Goal: Check status: Check status

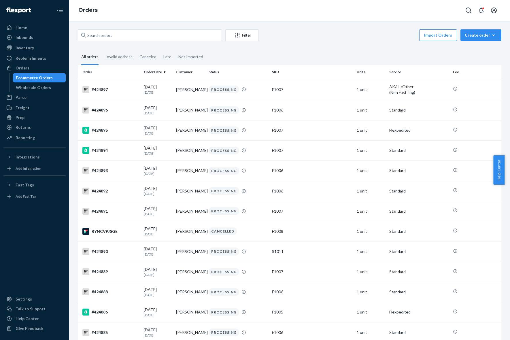
click at [151, 29] on div "Filter Import Orders Create order Ecommerce order Removal order All orders Inva…" at bounding box center [289, 180] width 441 height 319
click at [160, 34] on input "text" at bounding box center [150, 35] width 144 height 12
paste input "135887469"
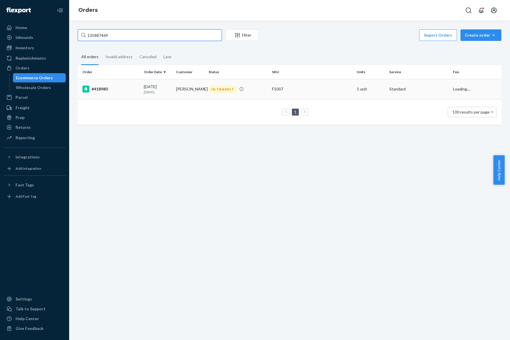
type input "135887469"
click at [179, 88] on td "[PERSON_NAME]" at bounding box center [190, 89] width 33 height 20
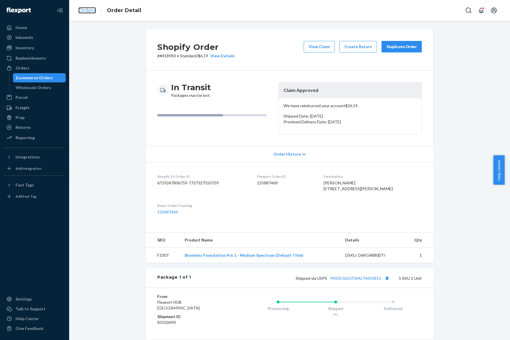
click at [84, 9] on link "Orders" at bounding box center [87, 10] width 18 height 6
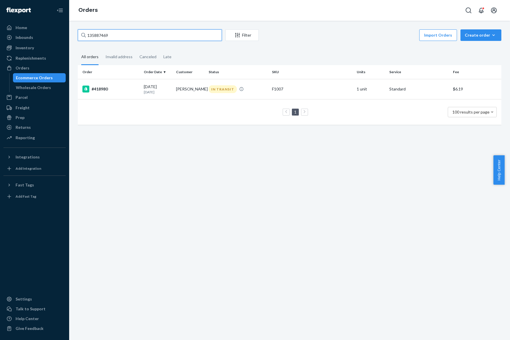
click at [122, 39] on input "135887469" at bounding box center [150, 35] width 144 height 12
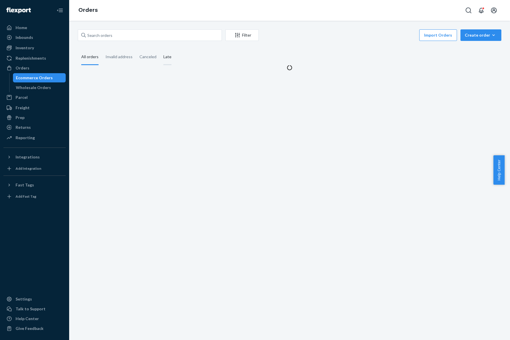
click at [166, 58] on div "Late" at bounding box center [167, 57] width 8 height 16
click at [160, 49] on input "Late" at bounding box center [160, 49] width 0 height 0
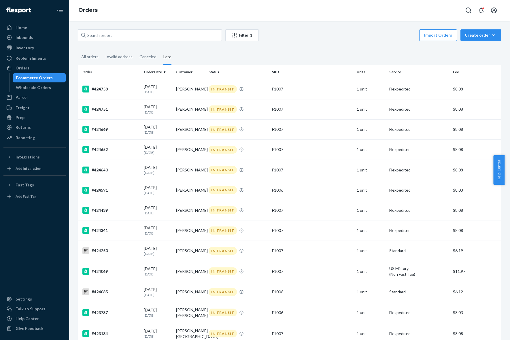
click at [313, 11] on div "Orders" at bounding box center [289, 10] width 441 height 21
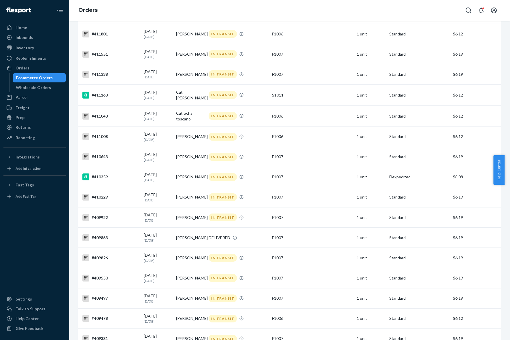
scroll to position [1477, 0]
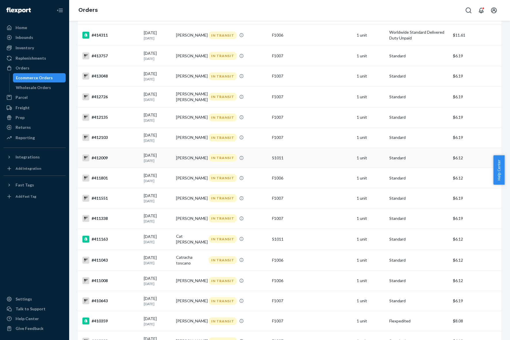
click at [158, 159] on div "[DATE] [DATE]" at bounding box center [158, 157] width 28 height 11
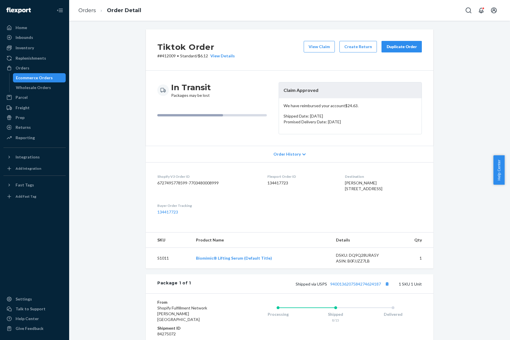
click at [267, 184] on dd "134417723" at bounding box center [301, 183] width 68 height 6
click at [345, 183] on span "[PERSON_NAME] [STREET_ADDRESS]" at bounding box center [363, 185] width 37 height 11
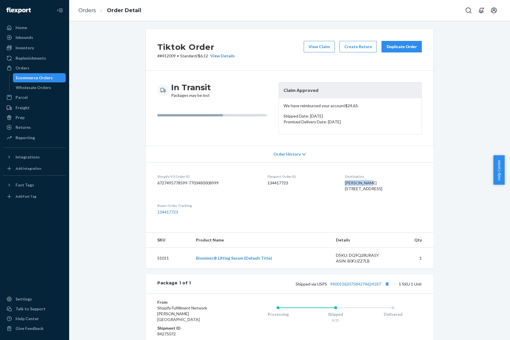
copy span "[PERSON_NAME]"
click at [81, 10] on link "Orders" at bounding box center [87, 10] width 18 height 6
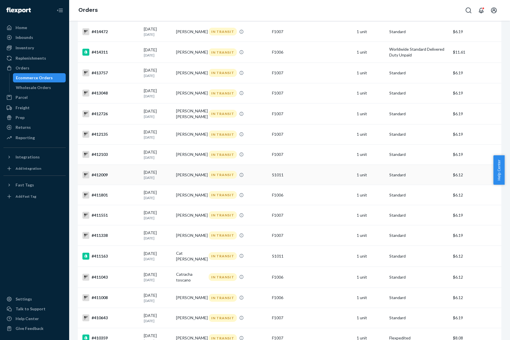
click at [153, 177] on div "[DATE] [DATE]" at bounding box center [158, 174] width 28 height 11
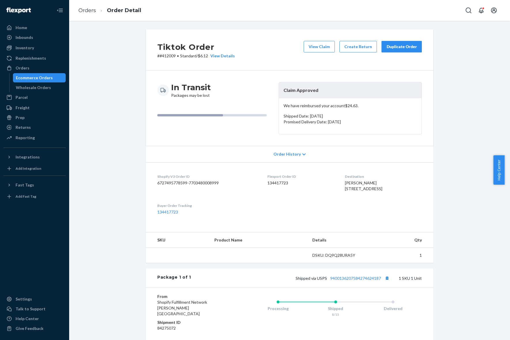
click at [164, 58] on p "# #412009 • Standard / $6.12 View Details" at bounding box center [196, 56] width 78 height 6
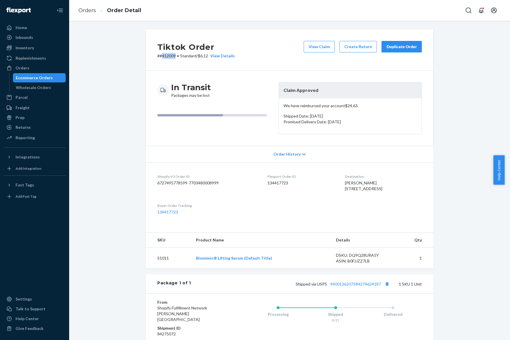
copy p "412009"
click at [114, 127] on div "Tiktok Order # #412009 • Standard / $6.12 View Details View Claim Create Return…" at bounding box center [289, 219] width 432 height 381
click at [188, 121] on div "In Transit Packages may be lost" at bounding box center [215, 108] width 117 height 52
click at [86, 7] on link "Orders" at bounding box center [87, 10] width 18 height 6
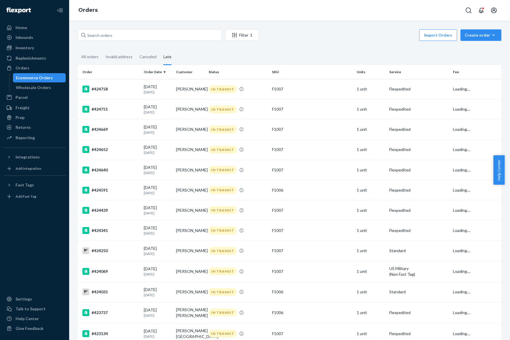
scroll to position [1460, 0]
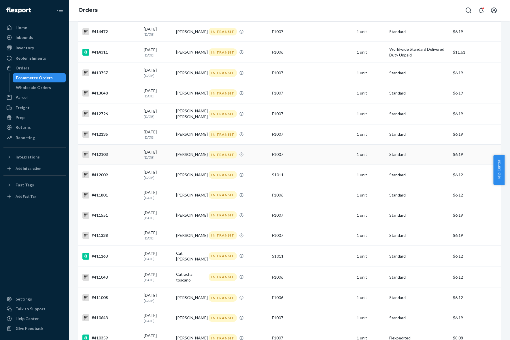
click at [195, 158] on td "[PERSON_NAME]" at bounding box center [190, 154] width 33 height 20
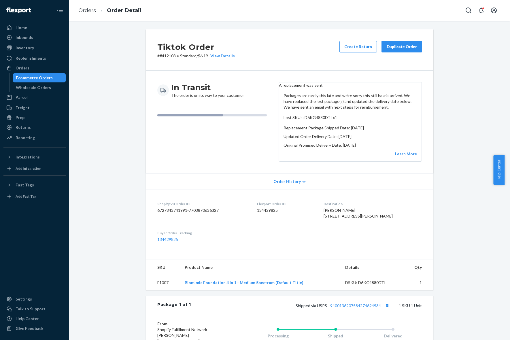
click at [277, 209] on dd "134429825" at bounding box center [286, 210] width 58 height 6
copy dd "134429825"
click at [165, 56] on p "# #412103 • Standard / $6.19 View Details" at bounding box center [196, 56] width 78 height 6
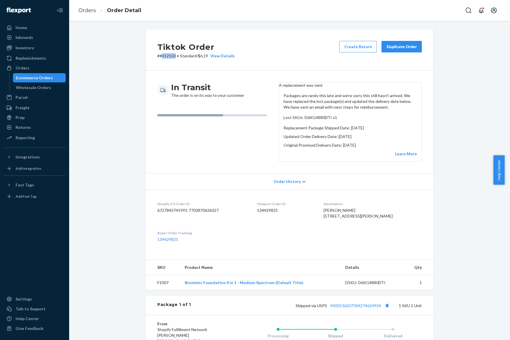
copy p "412103"
click at [84, 12] on link "Orders" at bounding box center [87, 10] width 18 height 6
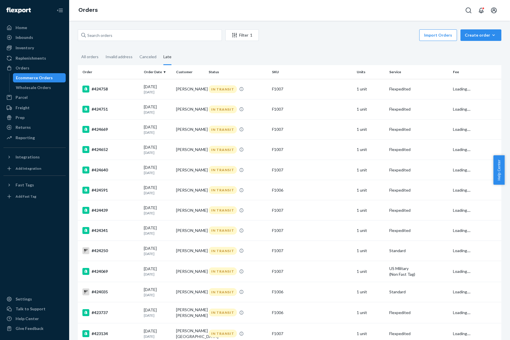
scroll to position [1460, 0]
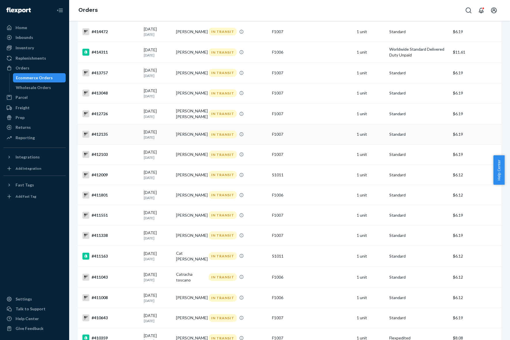
click at [183, 144] on td "[PERSON_NAME]" at bounding box center [190, 134] width 33 height 20
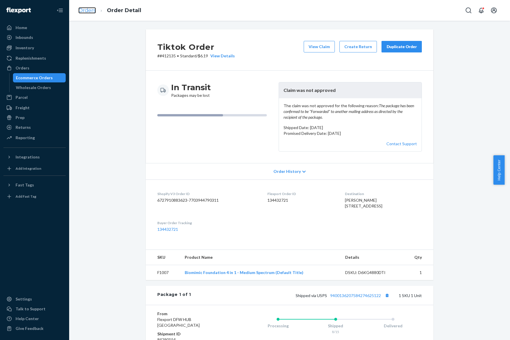
click at [86, 9] on link "Orders" at bounding box center [87, 10] width 18 height 6
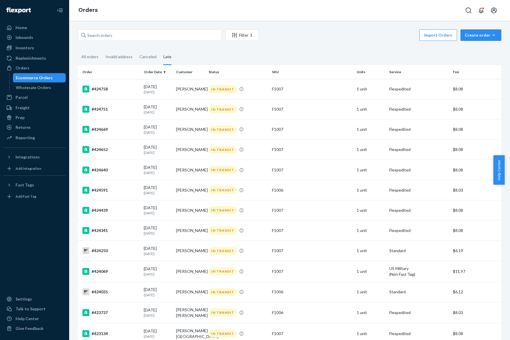
scroll to position [1460, 0]
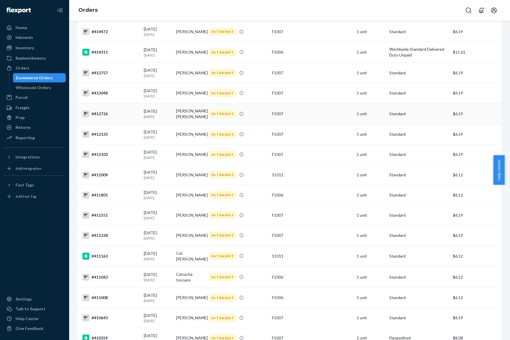
click at [188, 118] on td "[PERSON_NAME] [PERSON_NAME]" at bounding box center [190, 113] width 33 height 21
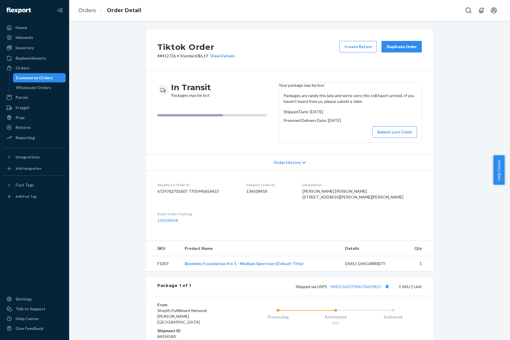
scroll to position [78, 0]
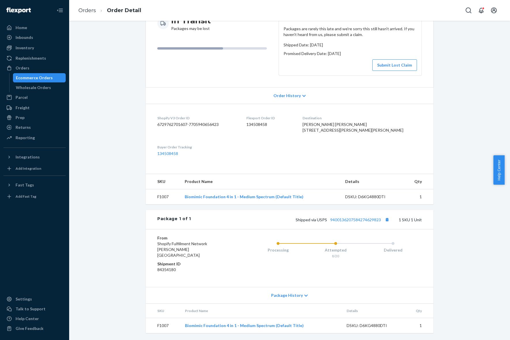
click at [300, 297] on div "Package History" at bounding box center [290, 295] width 288 height 16
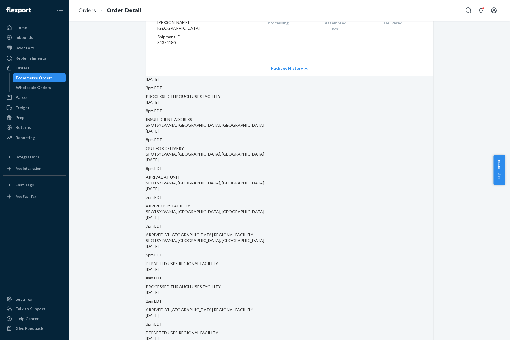
scroll to position [222, 0]
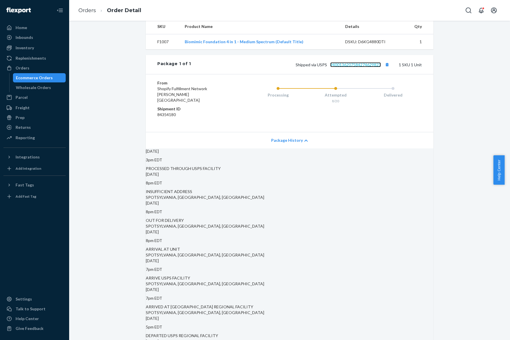
click at [368, 67] on link "9400136207584274629823" at bounding box center [355, 64] width 51 height 5
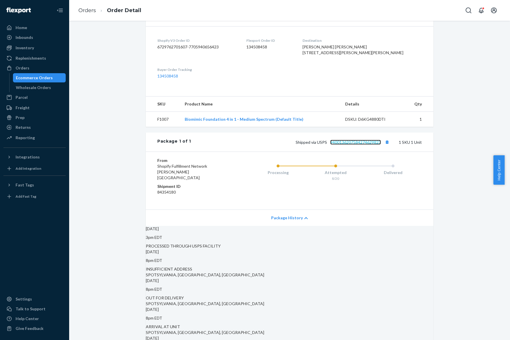
scroll to position [78, 0]
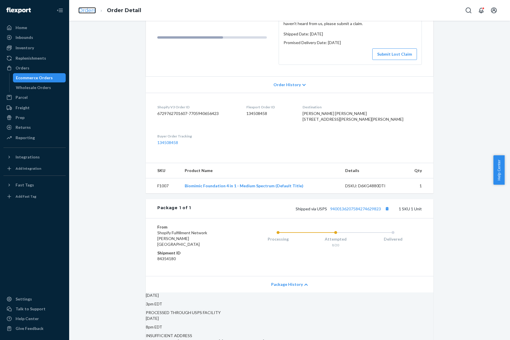
click at [89, 12] on link "Orders" at bounding box center [87, 10] width 18 height 6
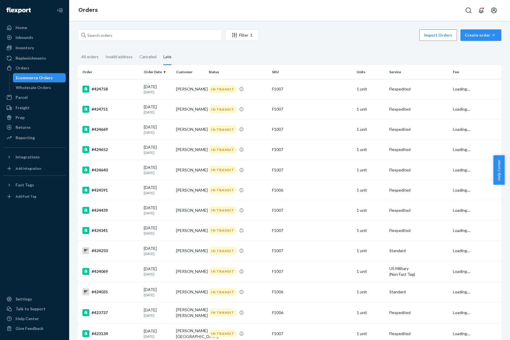
scroll to position [1460, 0]
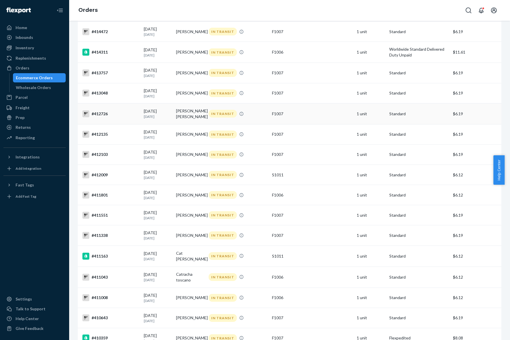
click at [192, 115] on td "[PERSON_NAME] [PERSON_NAME]" at bounding box center [190, 113] width 33 height 21
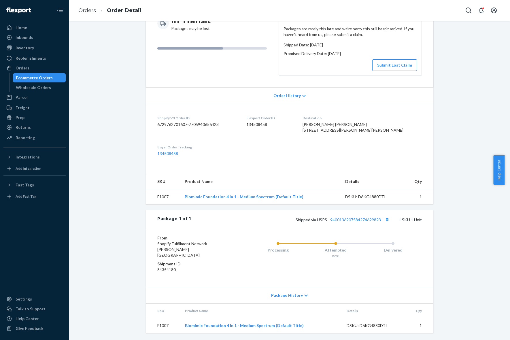
scroll to position [78, 0]
click at [457, 192] on div "Tiktok Order # #412726 • Standard / $6.19 View Details Create Return Duplicate …" at bounding box center [289, 151] width 432 height 377
click at [294, 298] on span "Package History" at bounding box center [287, 295] width 32 height 6
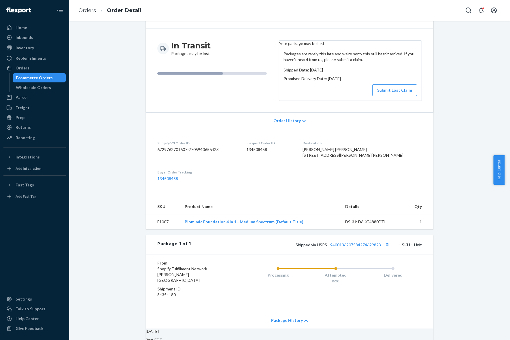
scroll to position [0, 0]
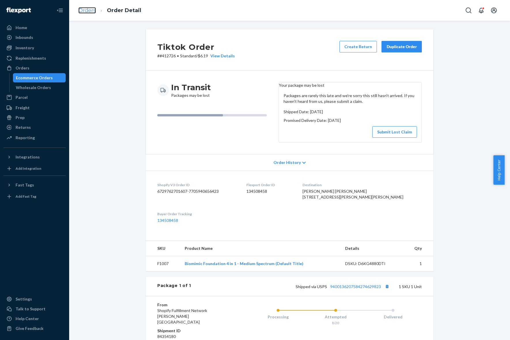
click at [94, 9] on link "Orders" at bounding box center [87, 10] width 18 height 6
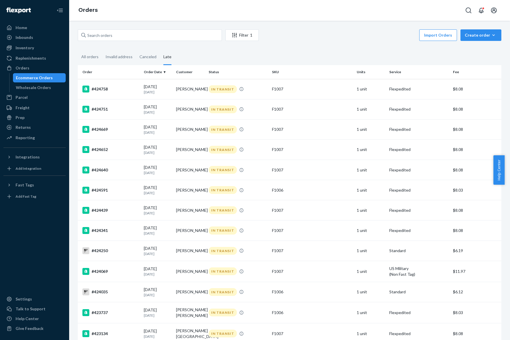
scroll to position [1460, 0]
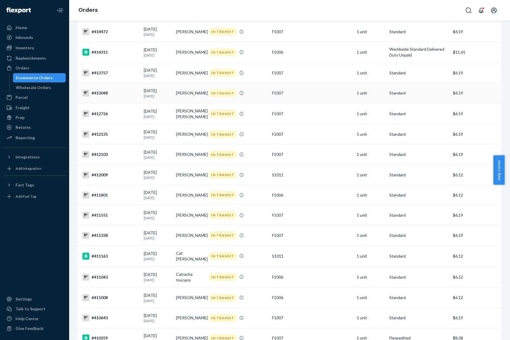
click at [195, 100] on td "[PERSON_NAME]" at bounding box center [190, 93] width 33 height 20
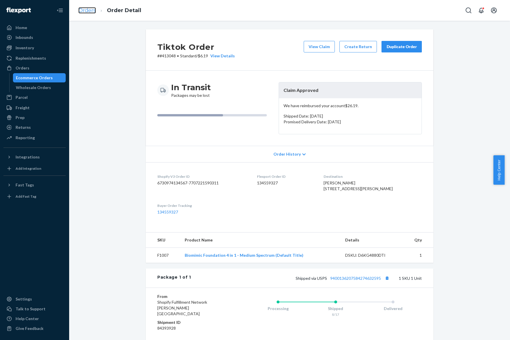
click at [83, 10] on link "Orders" at bounding box center [87, 10] width 18 height 6
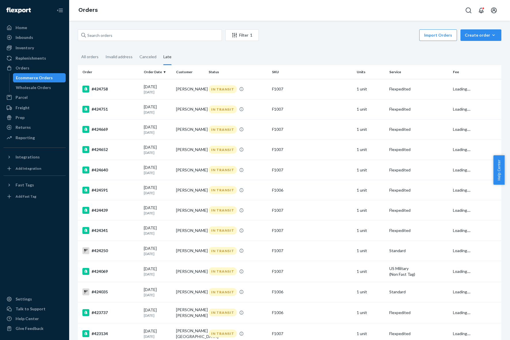
scroll to position [1460, 0]
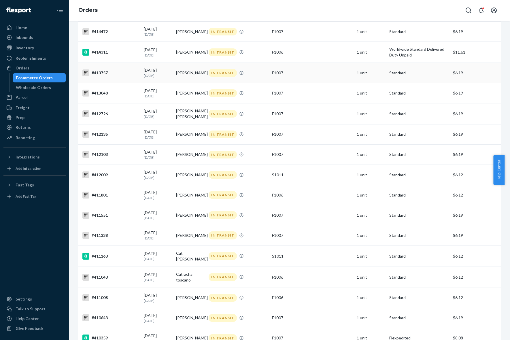
click at [174, 73] on td "[PERSON_NAME]" at bounding box center [190, 73] width 33 height 20
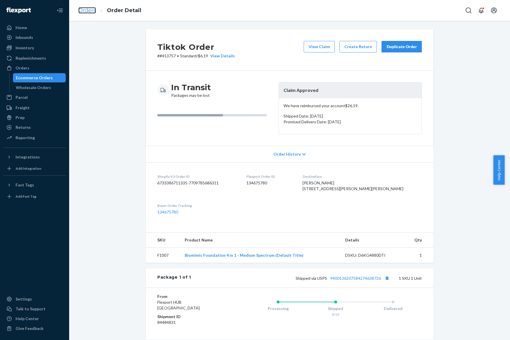
click at [84, 10] on link "Orders" at bounding box center [87, 10] width 18 height 6
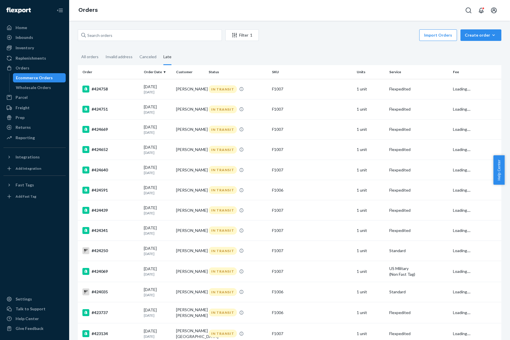
scroll to position [1460, 0]
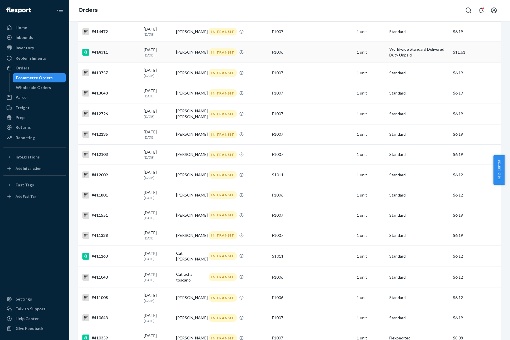
click at [189, 58] on td "[PERSON_NAME]" at bounding box center [190, 52] width 33 height 21
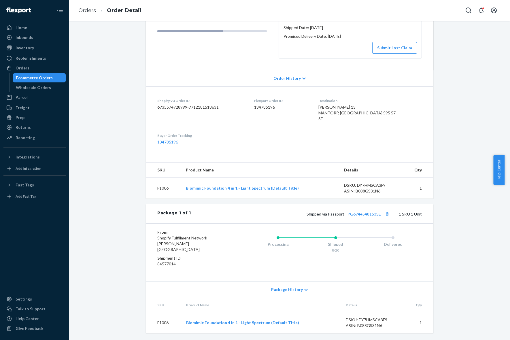
scroll to position [89, 0]
click at [304, 289] on icon at bounding box center [305, 290] width 3 height 4
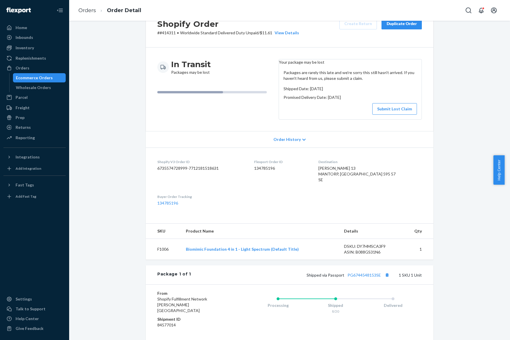
scroll to position [36, 0]
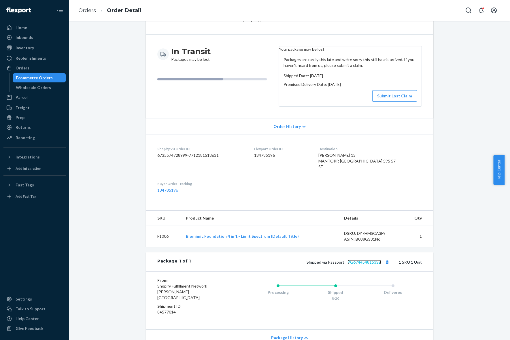
click at [356, 265] on link "PG6744548153SE" at bounding box center [364, 262] width 33 height 5
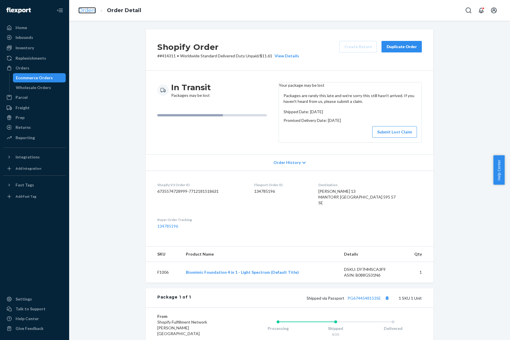
click at [81, 12] on link "Orders" at bounding box center [87, 10] width 18 height 6
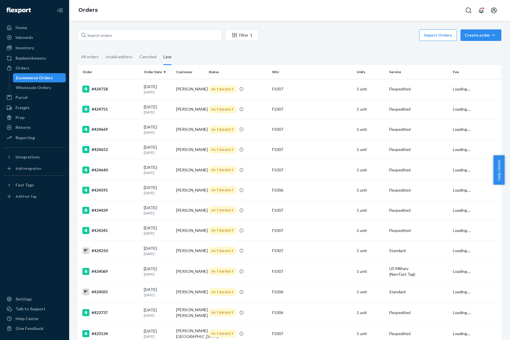
scroll to position [1460, 0]
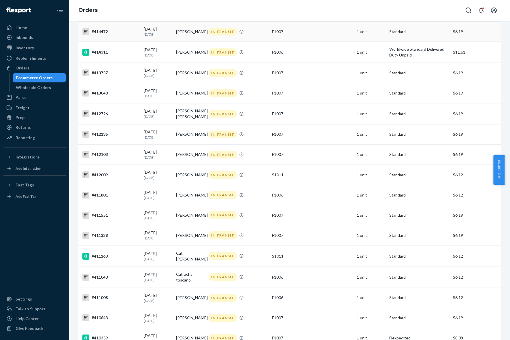
click at [179, 28] on td "[PERSON_NAME]" at bounding box center [190, 32] width 33 height 20
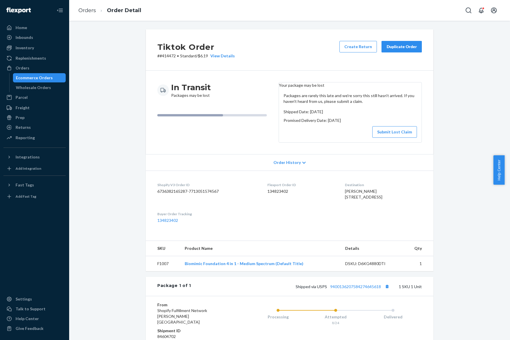
click at [250, 141] on div "In Transit Packages may be lost" at bounding box center [215, 112] width 117 height 61
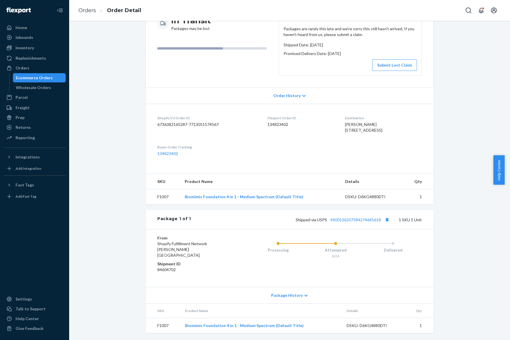
scroll to position [78, 0]
click at [300, 290] on div "Package History" at bounding box center [290, 295] width 288 height 16
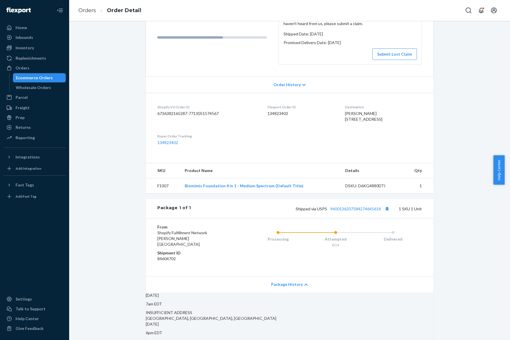
scroll to position [222, 0]
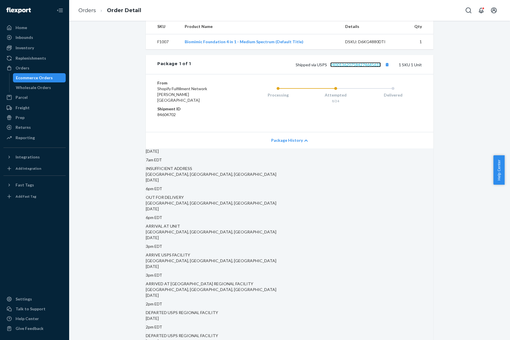
click at [358, 67] on link "9400136207584274645618" at bounding box center [355, 64] width 51 height 5
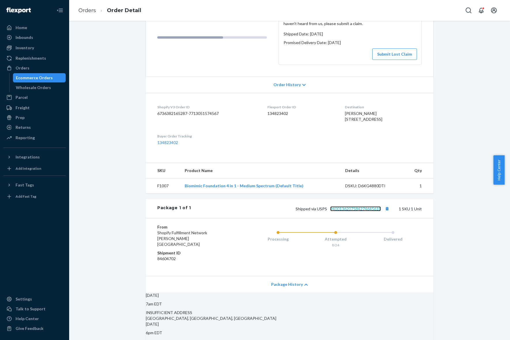
scroll to position [0, 0]
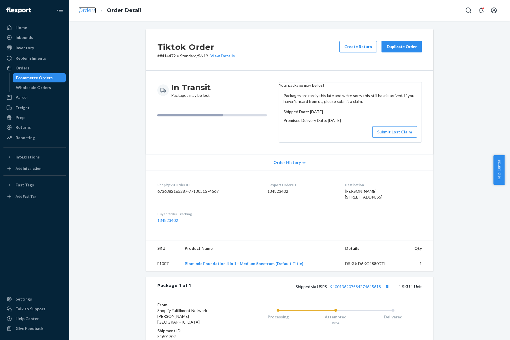
click at [90, 11] on link "Orders" at bounding box center [87, 10] width 18 height 6
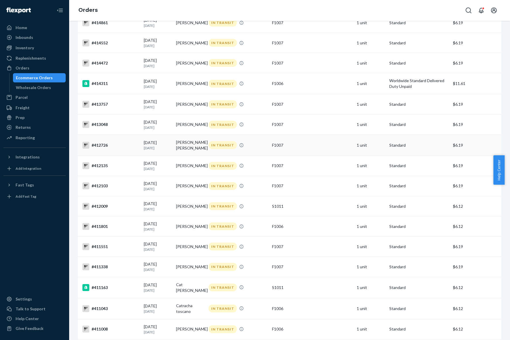
scroll to position [1388, 0]
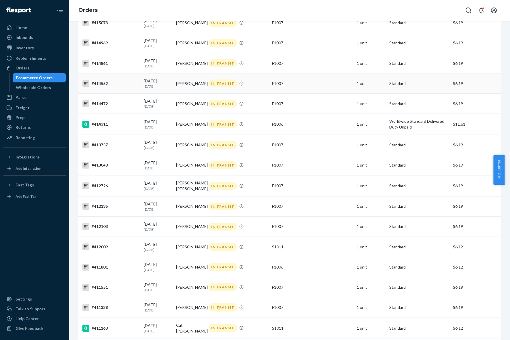
click at [179, 88] on td "[PERSON_NAME]" at bounding box center [190, 83] width 33 height 20
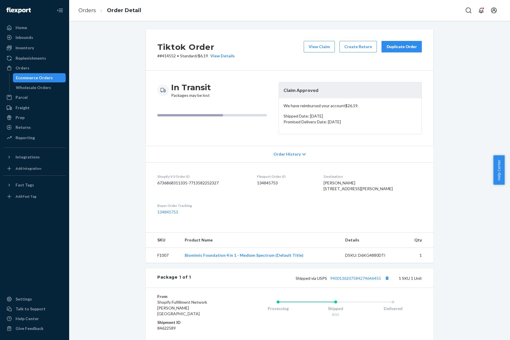
click at [336, 183] on span "[PERSON_NAME] [STREET_ADDRESS][PERSON_NAME]" at bounding box center [358, 185] width 69 height 11
copy span "[PERSON_NAME]"
click at [79, 12] on link "Orders" at bounding box center [87, 10] width 18 height 6
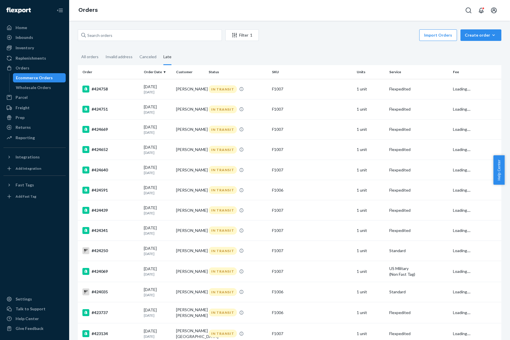
scroll to position [1293, 0]
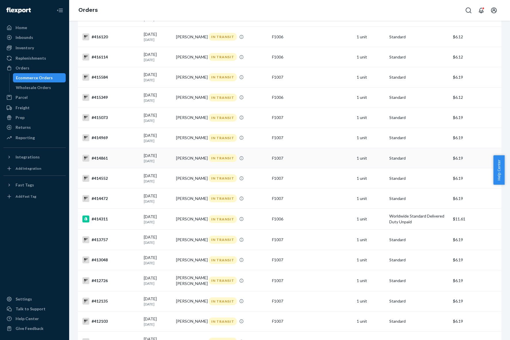
click at [186, 159] on td "[PERSON_NAME]" at bounding box center [190, 158] width 33 height 20
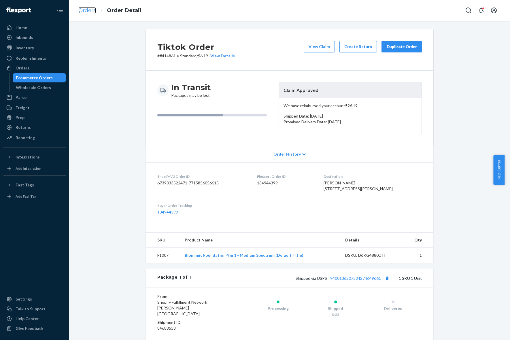
click at [79, 8] on link "Orders" at bounding box center [87, 10] width 18 height 6
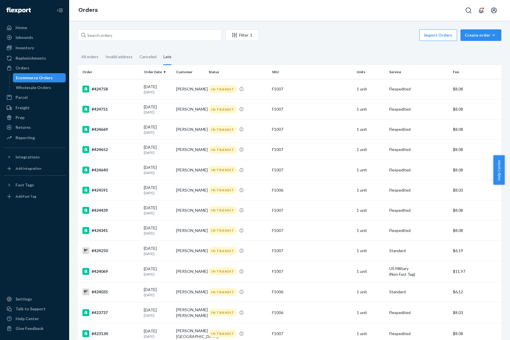
scroll to position [1293, 0]
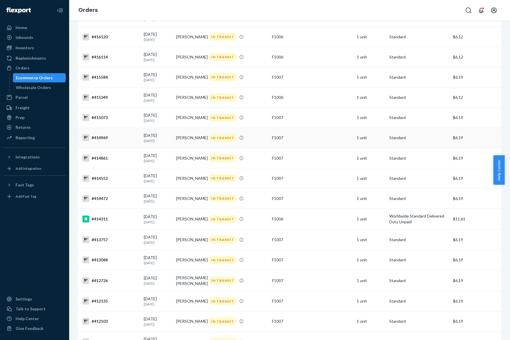
click at [197, 133] on td "[PERSON_NAME]" at bounding box center [190, 138] width 33 height 20
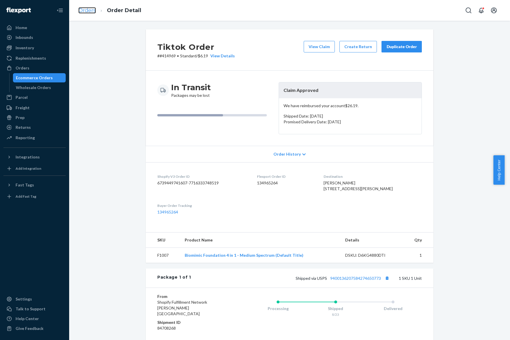
click at [86, 10] on link "Orders" at bounding box center [87, 10] width 18 height 6
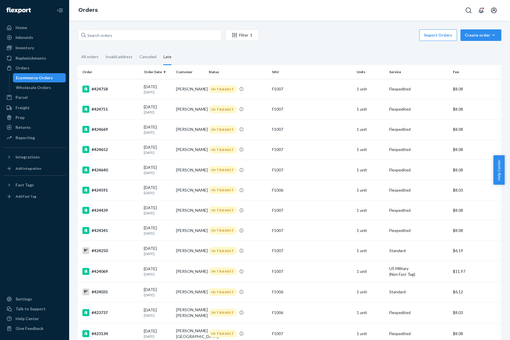
scroll to position [1293, 0]
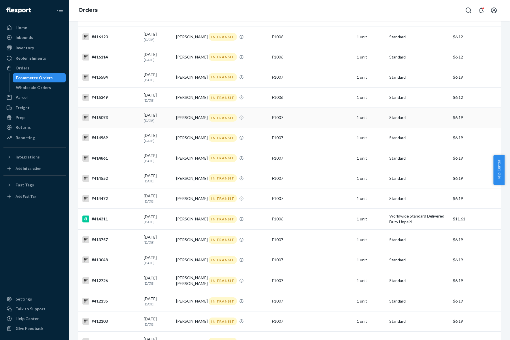
click at [190, 117] on td "[PERSON_NAME]" at bounding box center [190, 117] width 33 height 20
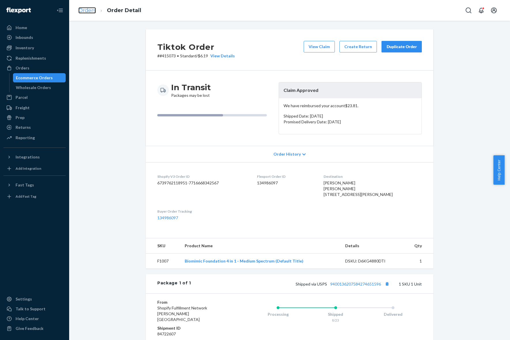
click at [84, 7] on link "Orders" at bounding box center [87, 10] width 18 height 6
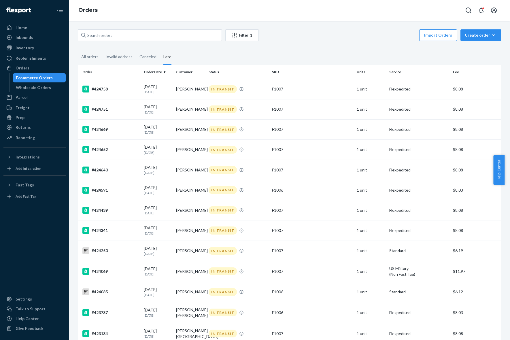
scroll to position [1293, 0]
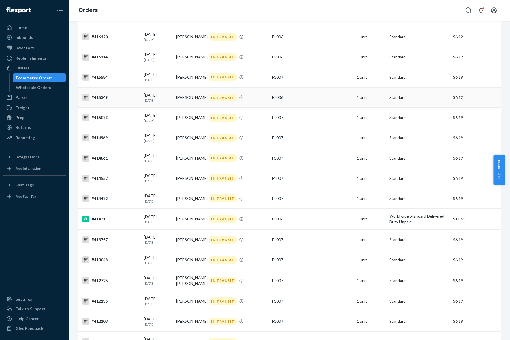
click at [201, 99] on td "[PERSON_NAME]" at bounding box center [190, 97] width 33 height 20
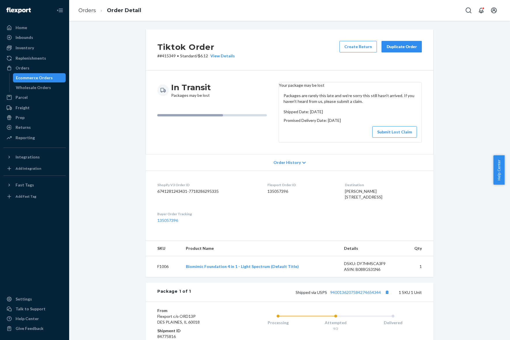
click at [448, 213] on div "Tiktok Order # #415349 • Standard / $6.12 View Details Create Return Duplicate …" at bounding box center [289, 220] width 432 height 383
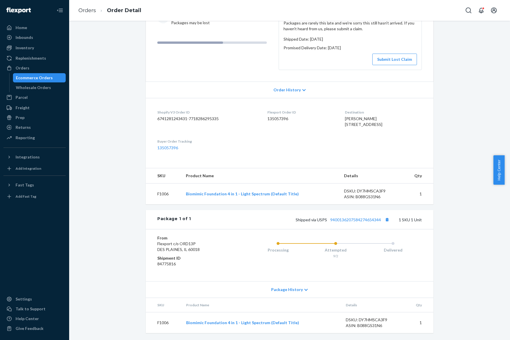
click at [293, 292] on span "Package History" at bounding box center [287, 290] width 32 height 6
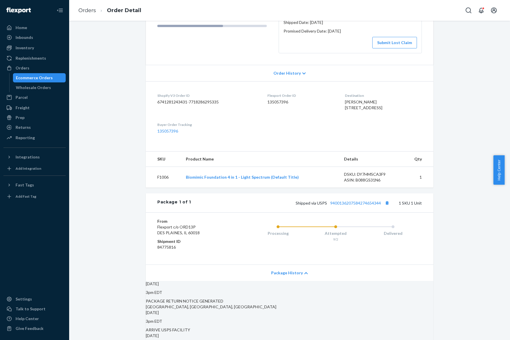
scroll to position [0, 0]
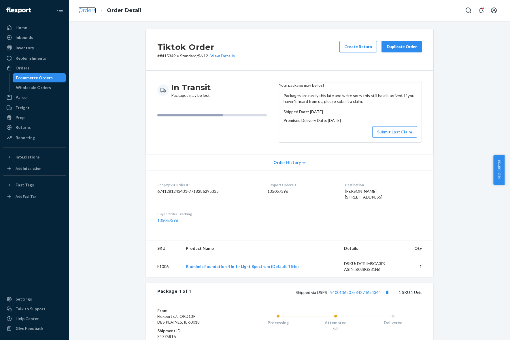
click at [87, 10] on link "Orders" at bounding box center [87, 10] width 18 height 6
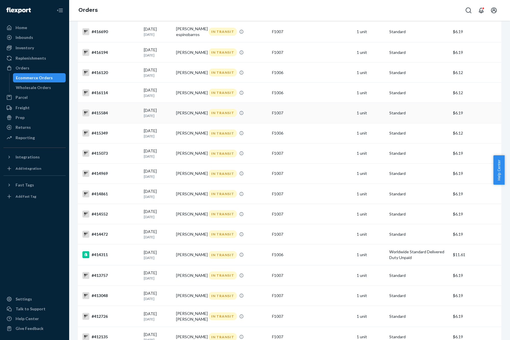
scroll to position [1257, 0]
click at [192, 116] on td "[PERSON_NAME]" at bounding box center [190, 113] width 33 height 20
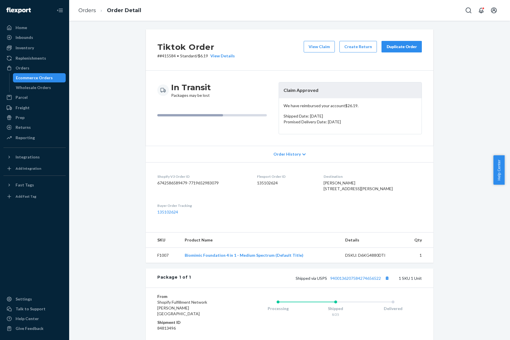
click at [346, 180] on div "Destination [PERSON_NAME] [STREET_ADDRESS][PERSON_NAME]" at bounding box center [373, 184] width 98 height 20
copy span "[PERSON_NAME]"
click at [83, 12] on link "Orders" at bounding box center [87, 10] width 18 height 6
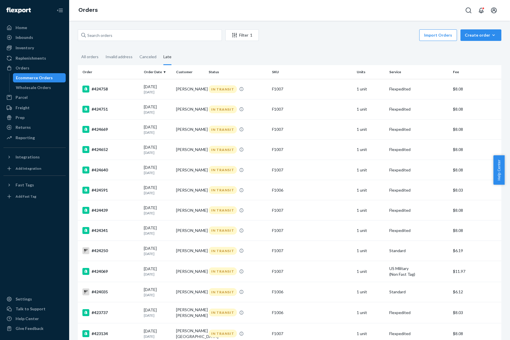
scroll to position [1190, 0]
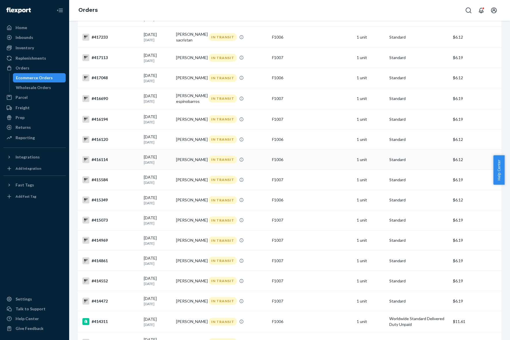
click at [188, 159] on td "[PERSON_NAME]" at bounding box center [190, 160] width 33 height 20
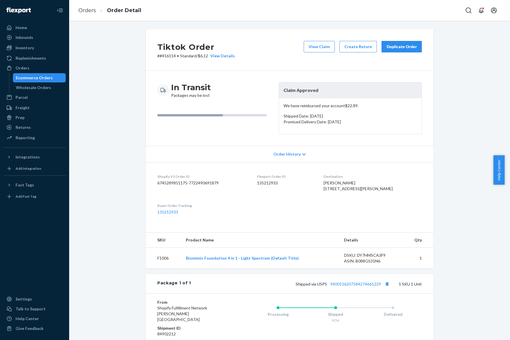
click at [93, 7] on li "Orders" at bounding box center [87, 10] width 18 height 7
click at [89, 9] on link "Orders" at bounding box center [87, 10] width 18 height 6
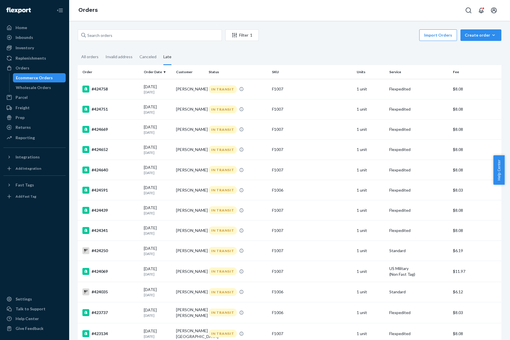
scroll to position [1190, 0]
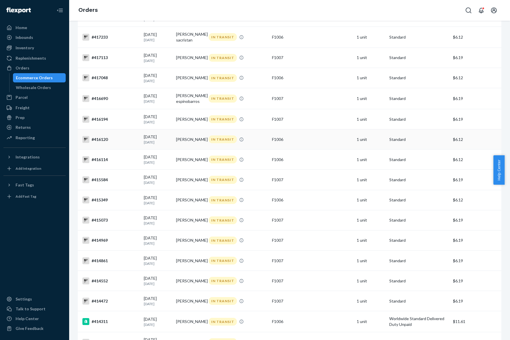
click at [193, 140] on td "[PERSON_NAME]" at bounding box center [190, 139] width 33 height 20
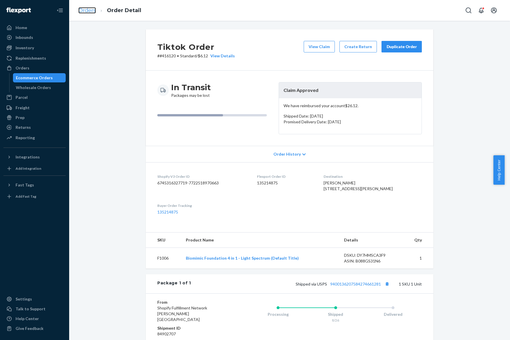
click at [91, 12] on link "Orders" at bounding box center [87, 10] width 18 height 6
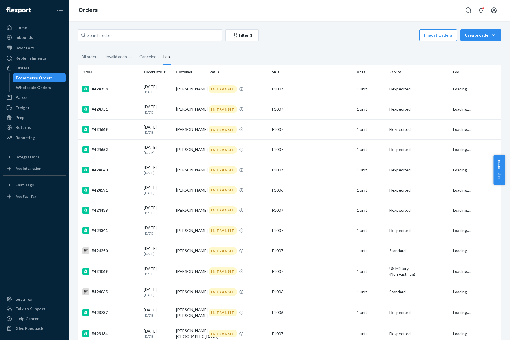
scroll to position [1190, 0]
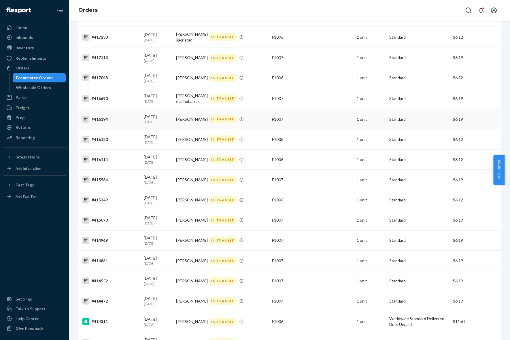
click at [189, 116] on td "[PERSON_NAME]" at bounding box center [190, 119] width 33 height 20
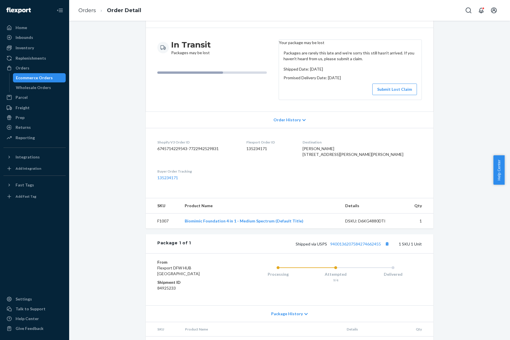
scroll to position [78, 0]
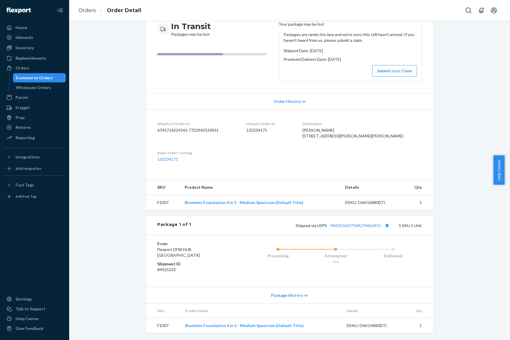
click at [305, 295] on div "Package History" at bounding box center [290, 295] width 288 height 16
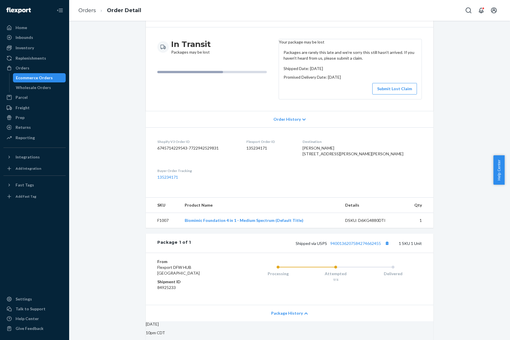
scroll to position [0, 0]
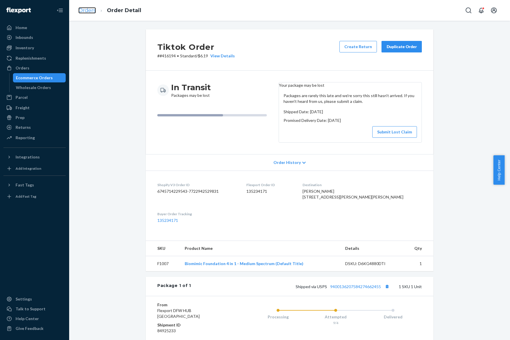
click at [85, 8] on link "Orders" at bounding box center [87, 10] width 18 height 6
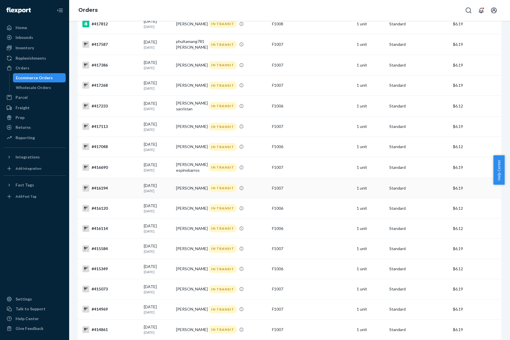
scroll to position [1118, 0]
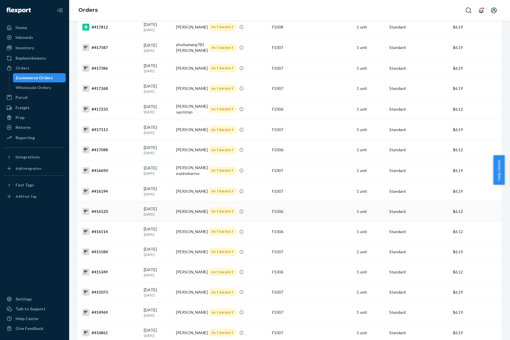
click at [185, 209] on td "[PERSON_NAME]" at bounding box center [190, 211] width 33 height 20
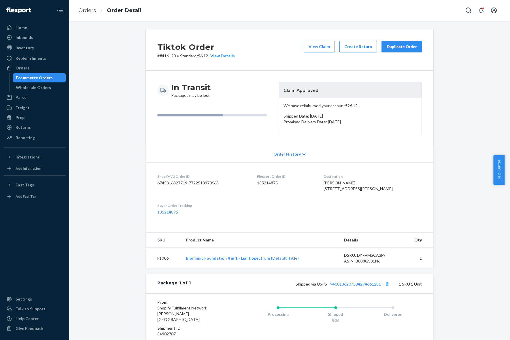
click at [70, 3] on div "Orders Order Detail" at bounding box center [289, 10] width 441 height 21
click at [81, 8] on link "Orders" at bounding box center [87, 10] width 18 height 6
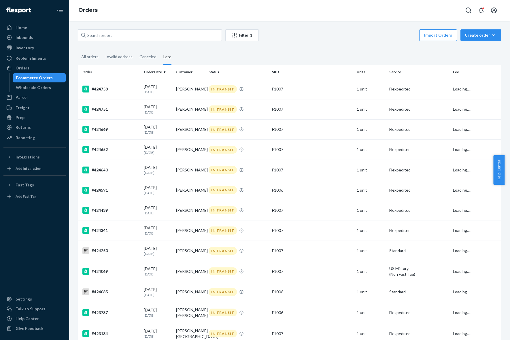
scroll to position [1190, 0]
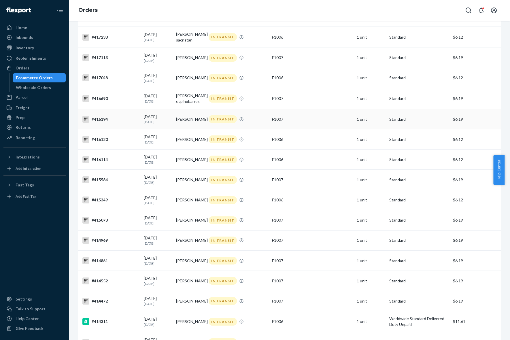
click at [189, 120] on td "[PERSON_NAME]" at bounding box center [190, 119] width 33 height 20
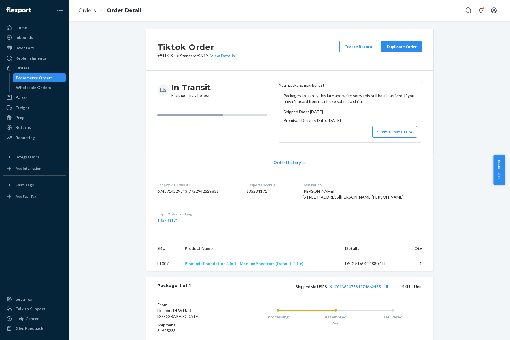
scroll to position [78, 0]
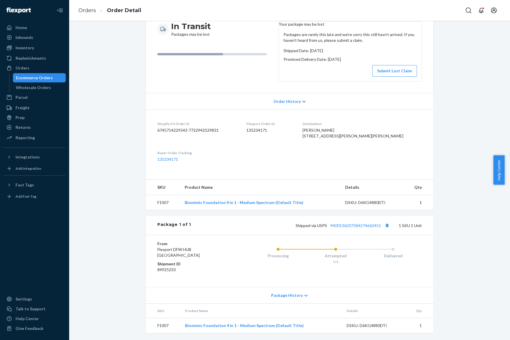
click at [298, 301] on div "Package History" at bounding box center [290, 295] width 288 height 16
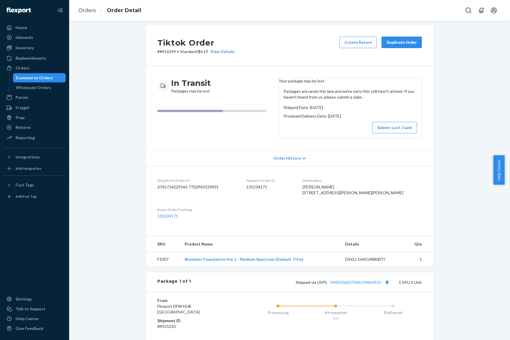
scroll to position [0, 0]
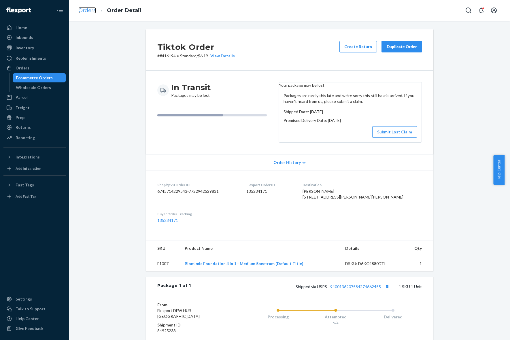
click at [88, 12] on link "Orders" at bounding box center [87, 10] width 18 height 6
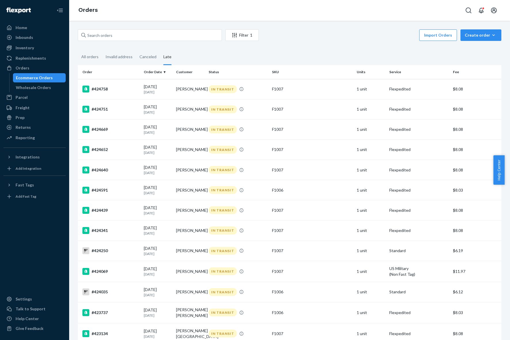
scroll to position [1190, 0]
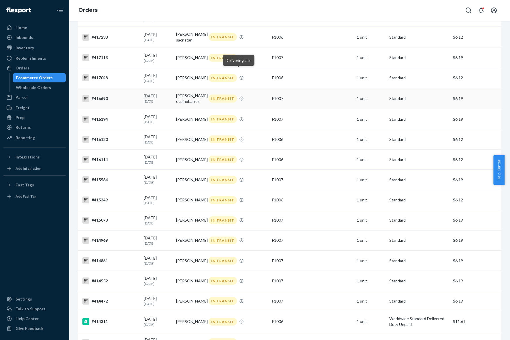
click at [188, 90] on td "[PERSON_NAME] espinobarros" at bounding box center [190, 98] width 33 height 21
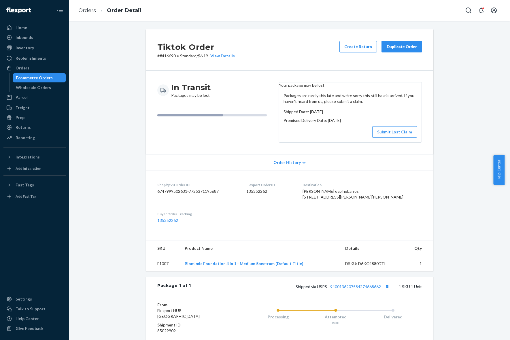
click at [255, 143] on div "In Transit Packages may be lost" at bounding box center [215, 112] width 117 height 61
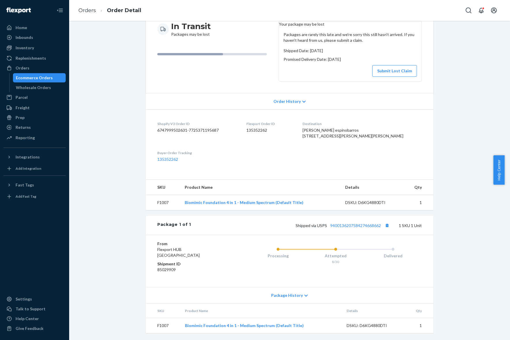
click at [300, 292] on div "Package History" at bounding box center [290, 295] width 288 height 16
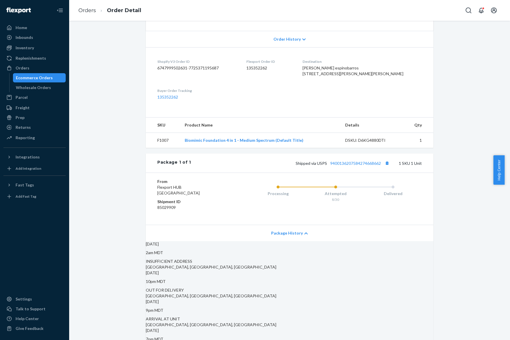
scroll to position [222, 0]
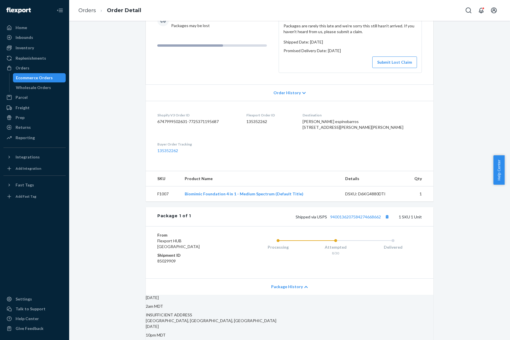
scroll to position [6, 0]
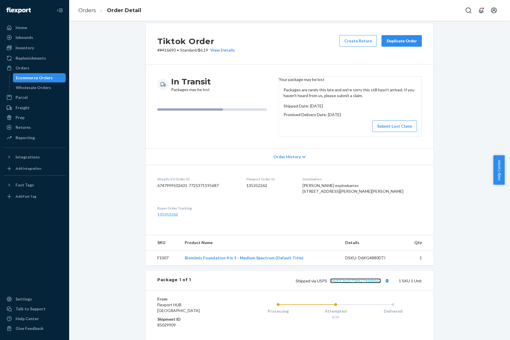
click at [350, 283] on link "9400136207584274668662" at bounding box center [355, 280] width 51 height 5
click at [88, 7] on link "Orders" at bounding box center [87, 10] width 18 height 6
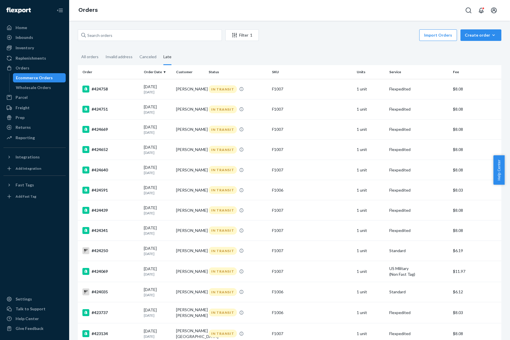
scroll to position [1190, 0]
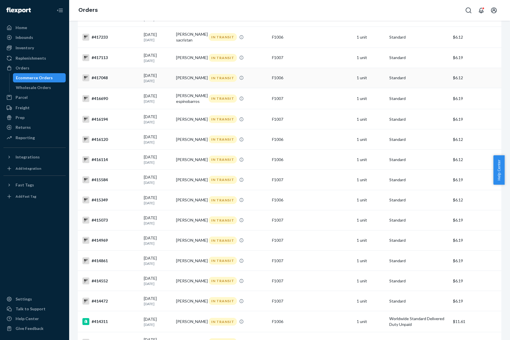
click at [186, 74] on td "[PERSON_NAME]" at bounding box center [190, 78] width 33 height 20
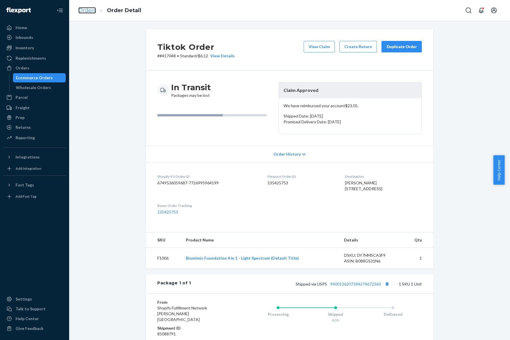
click at [82, 9] on link "Orders" at bounding box center [87, 10] width 18 height 6
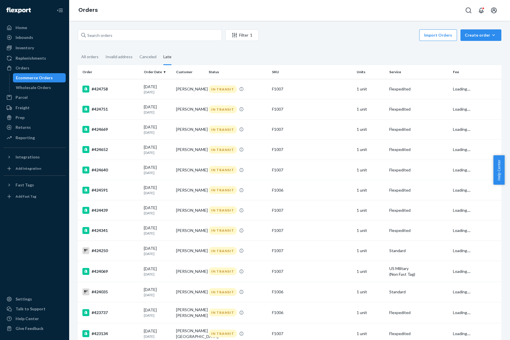
scroll to position [1190, 0]
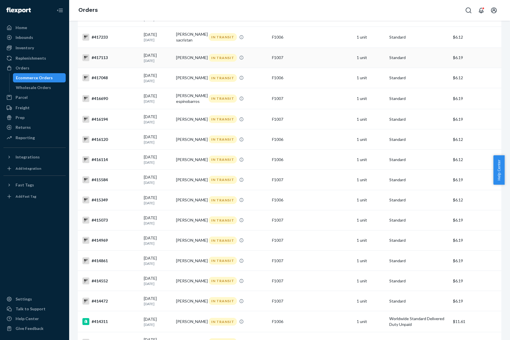
click at [186, 56] on td "[PERSON_NAME]" at bounding box center [190, 58] width 33 height 20
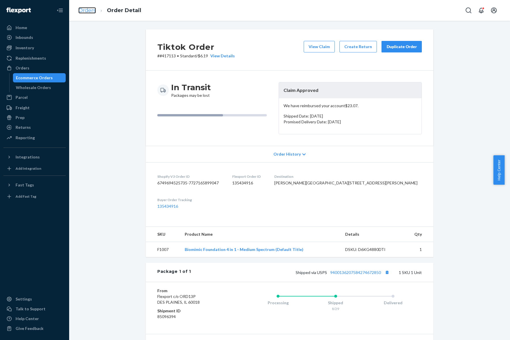
click at [89, 11] on link "Orders" at bounding box center [87, 10] width 18 height 6
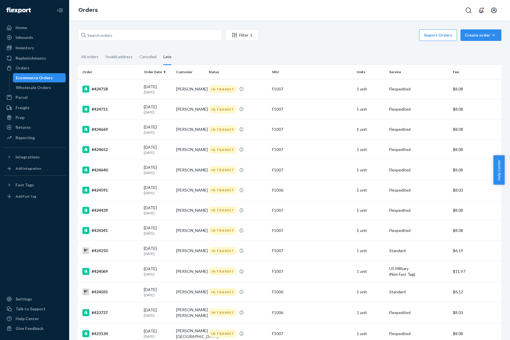
scroll to position [1190, 0]
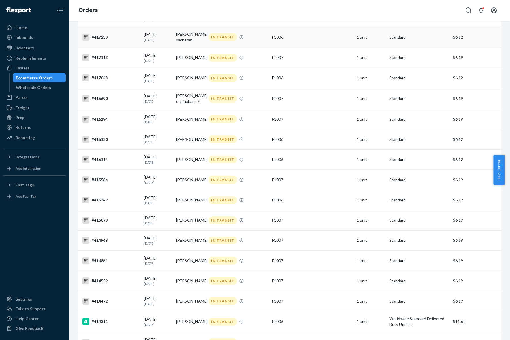
click at [179, 31] on td "[PERSON_NAME] sacristan" at bounding box center [190, 37] width 33 height 21
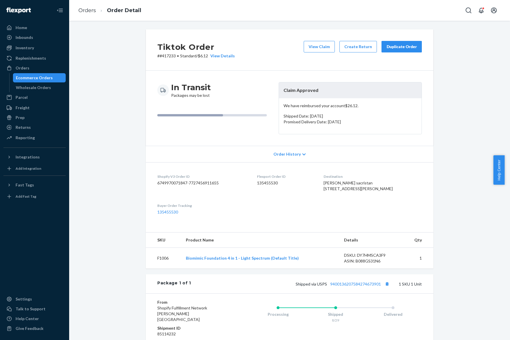
click at [361, 180] on div "[PERSON_NAME] sacristan [STREET_ADDRESS][PERSON_NAME]" at bounding box center [373, 186] width 98 height 12
copy span "[PERSON_NAME] sacristan"
click at [87, 11] on link "Orders" at bounding box center [87, 10] width 18 height 6
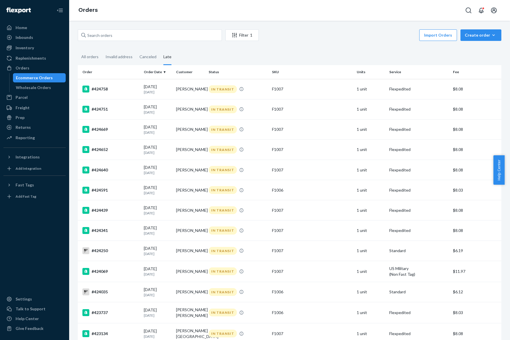
scroll to position [1041, 0]
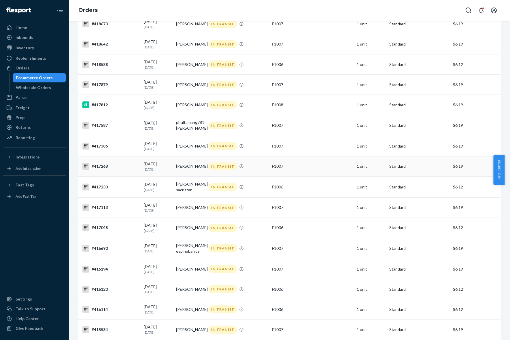
click at [186, 165] on td "[PERSON_NAME]" at bounding box center [190, 166] width 33 height 20
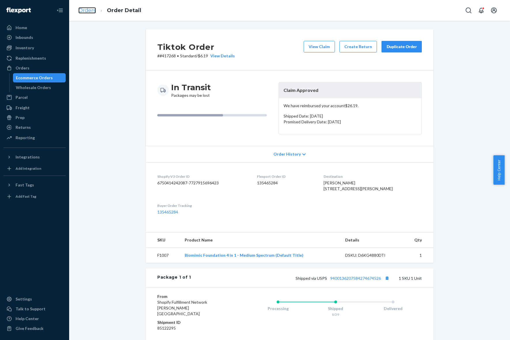
click at [84, 7] on link "Orders" at bounding box center [87, 10] width 18 height 6
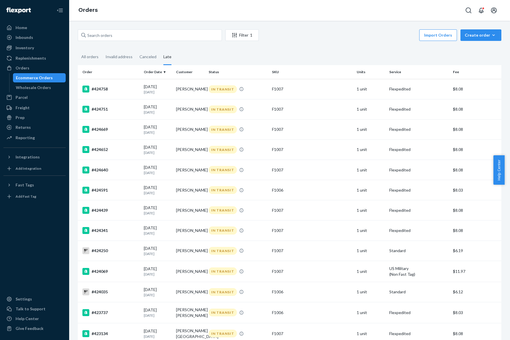
scroll to position [1041, 0]
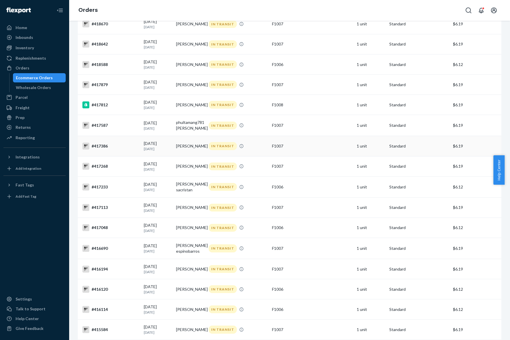
click at [174, 136] on td "[PERSON_NAME]" at bounding box center [190, 146] width 33 height 20
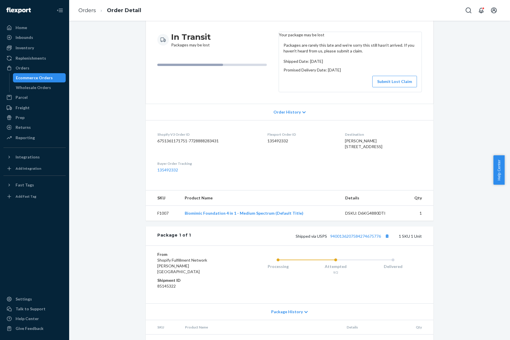
scroll to position [78, 0]
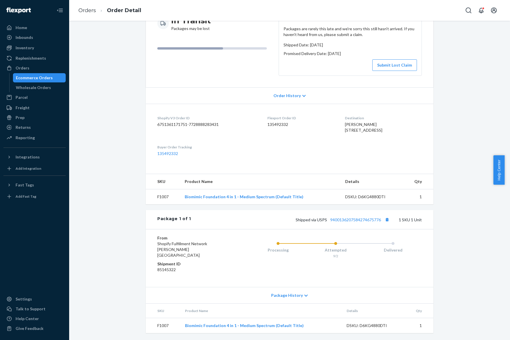
click at [292, 301] on div "Package History" at bounding box center [290, 295] width 288 height 16
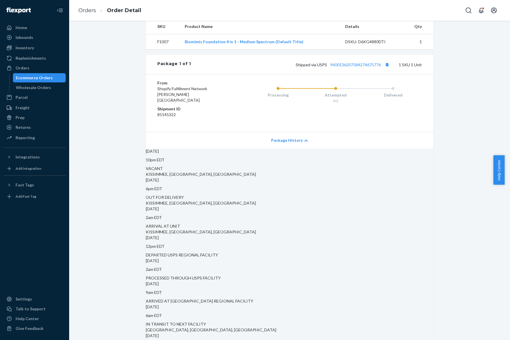
scroll to position [114, 0]
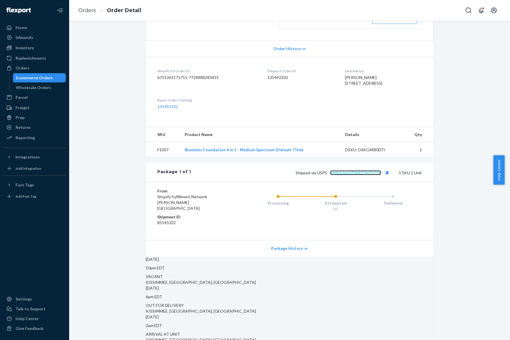
click at [352, 175] on link "9400136207584274675776" at bounding box center [355, 172] width 51 height 5
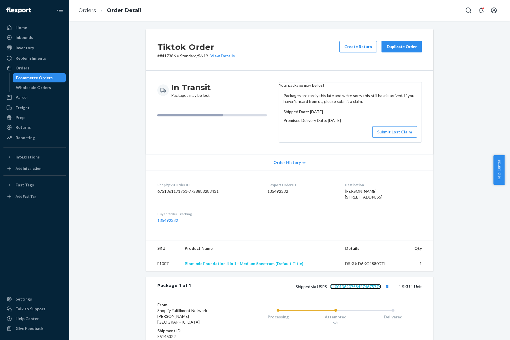
scroll to position [0, 0]
click at [85, 7] on link "Orders" at bounding box center [87, 10] width 18 height 6
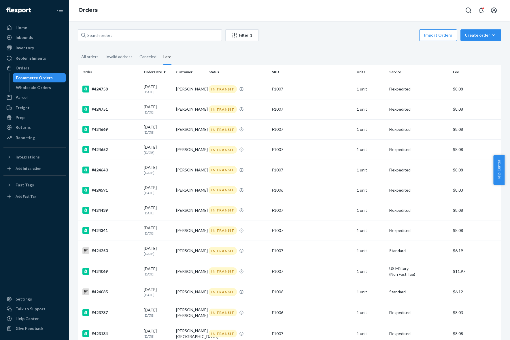
scroll to position [1041, 0]
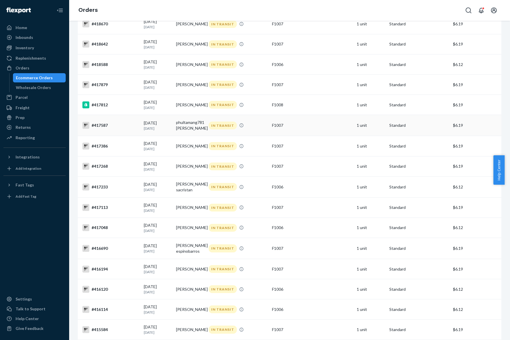
click at [188, 120] on td "phultamang781 [PERSON_NAME]" at bounding box center [190, 125] width 33 height 21
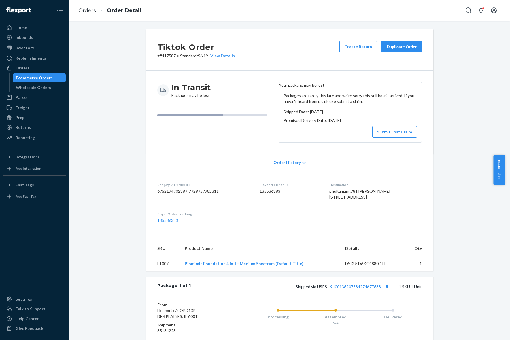
scroll to position [78, 0]
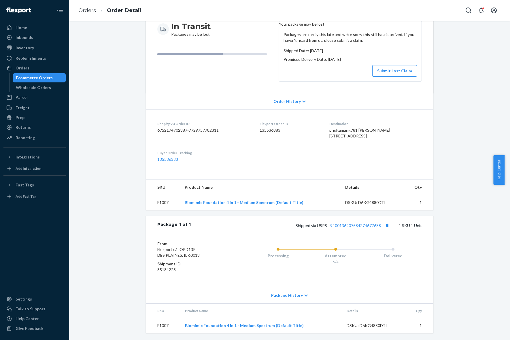
click at [274, 294] on span "Package History" at bounding box center [287, 295] width 32 height 6
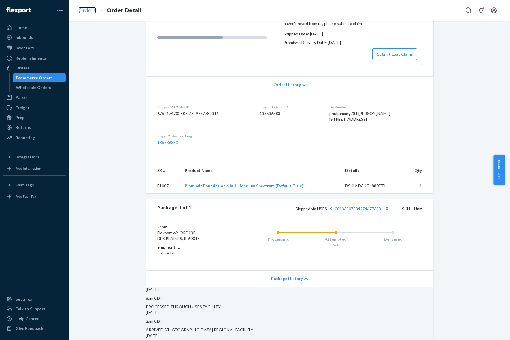
click at [88, 8] on link "Orders" at bounding box center [87, 10] width 18 height 6
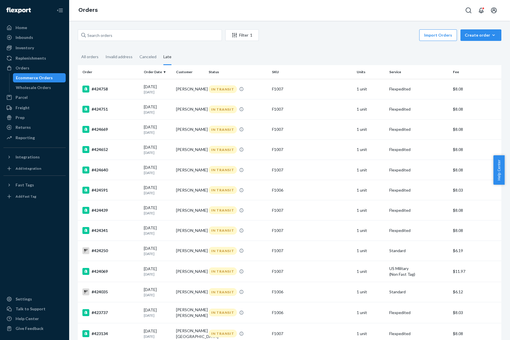
scroll to position [1041, 0]
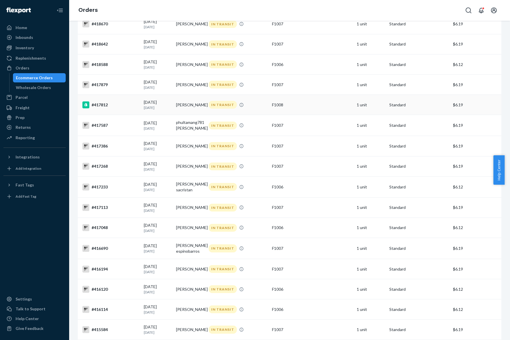
click at [201, 101] on td "[PERSON_NAME]" at bounding box center [190, 105] width 33 height 20
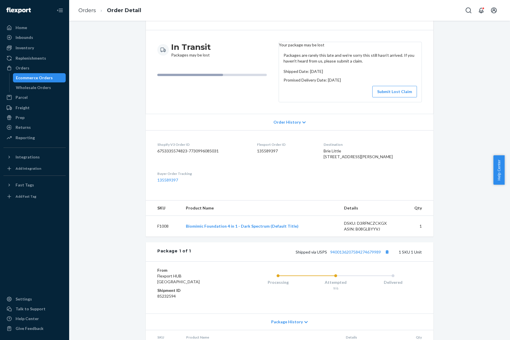
scroll to position [89, 0]
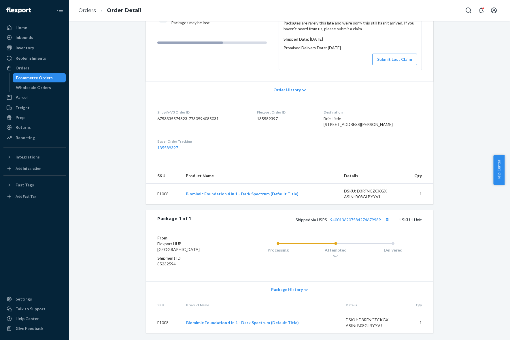
click at [286, 289] on span "Package History" at bounding box center [287, 290] width 32 height 6
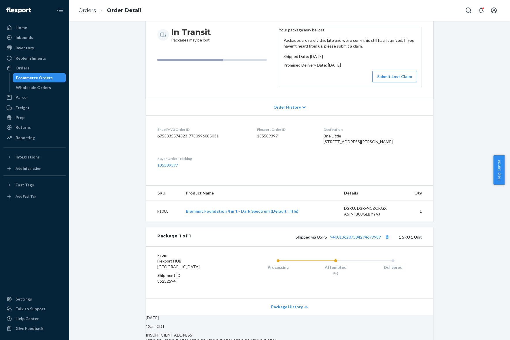
scroll to position [17, 0]
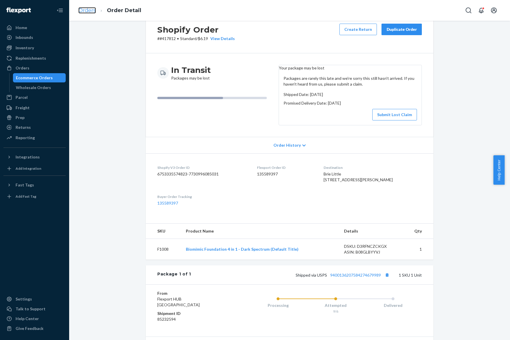
click at [88, 11] on link "Orders" at bounding box center [87, 10] width 18 height 6
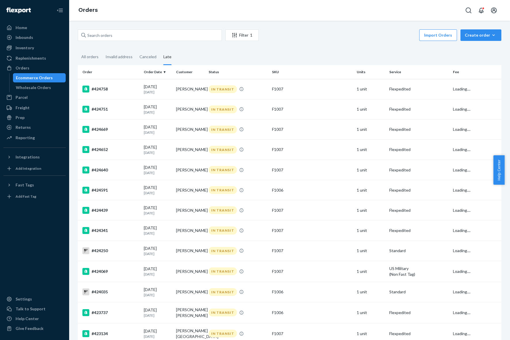
scroll to position [1041, 0]
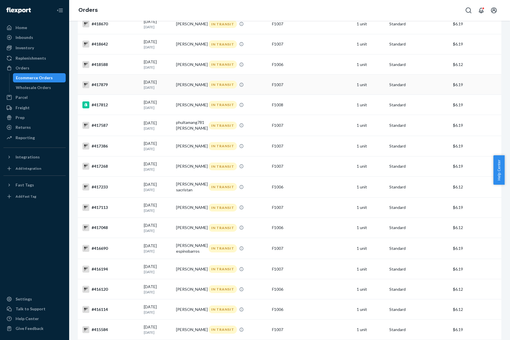
click at [188, 82] on td "[PERSON_NAME]" at bounding box center [190, 85] width 33 height 20
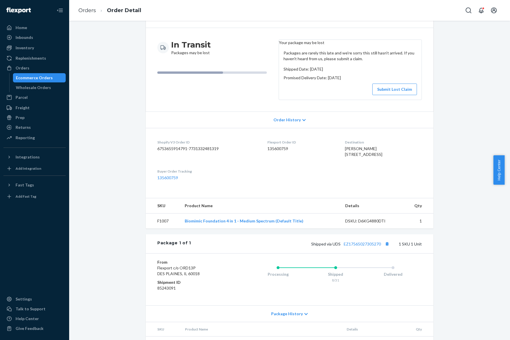
scroll to position [78, 0]
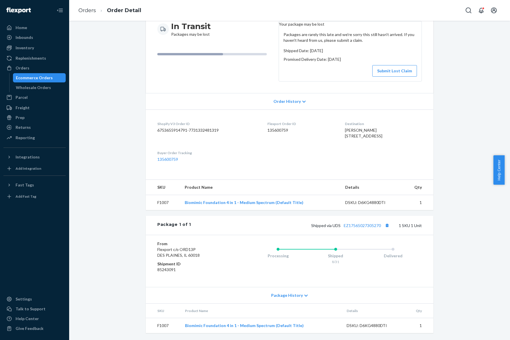
click at [292, 298] on span "Package History" at bounding box center [287, 295] width 32 height 6
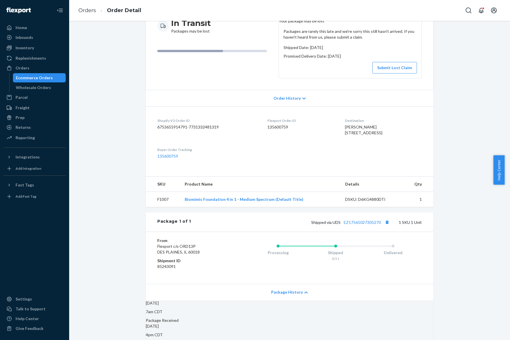
scroll to position [0, 0]
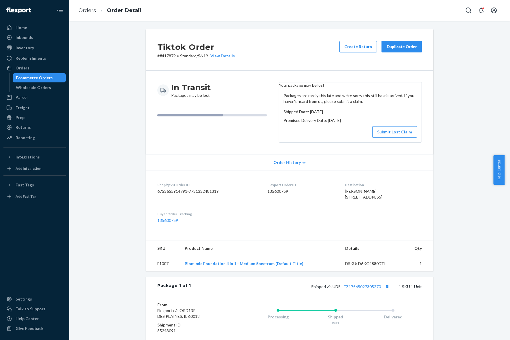
click at [162, 54] on p "# #417879 • Standard / $6.19 View Details" at bounding box center [196, 56] width 78 height 6
copy p "417879"
